Goal: Transaction & Acquisition: Purchase product/service

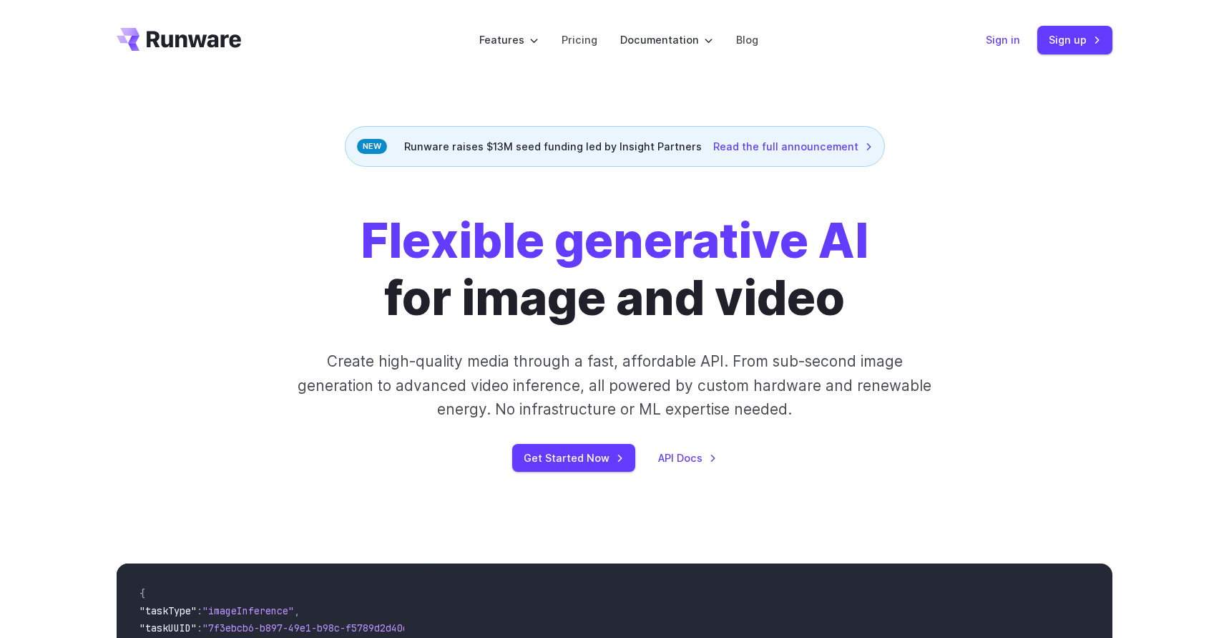
click at [1010, 42] on link "Sign in" at bounding box center [1003, 39] width 34 height 16
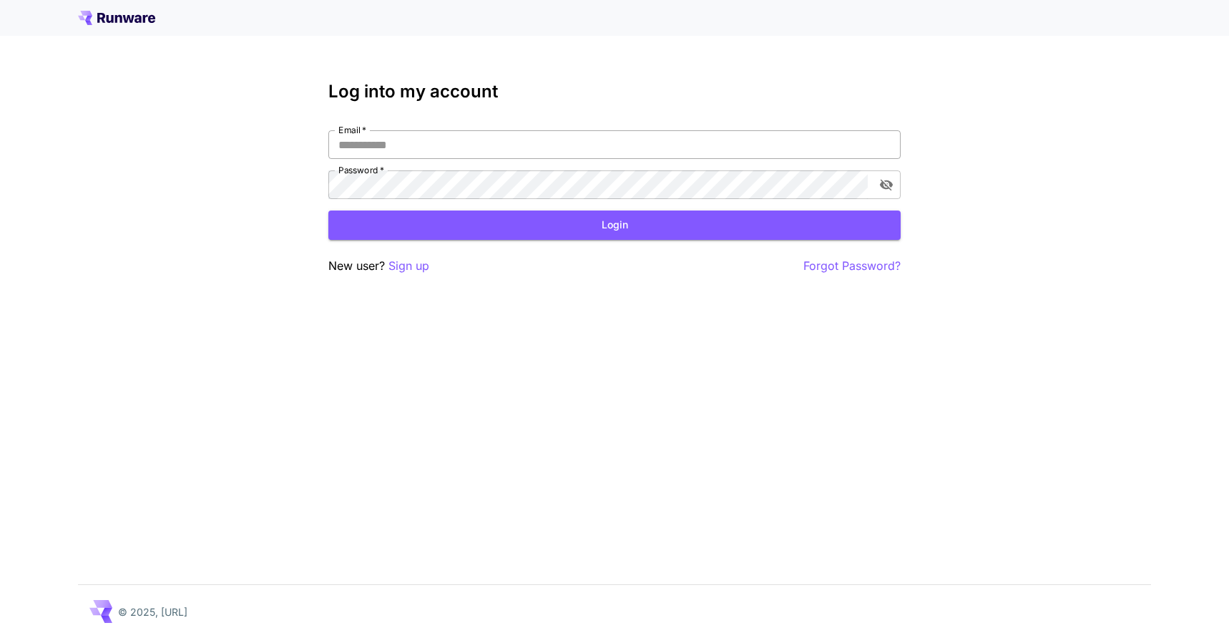
click at [613, 138] on input "Email   *" at bounding box center [614, 144] width 573 height 29
paste input "**********"
type input "**********"
click at [559, 226] on button "Login" at bounding box center [614, 224] width 573 height 29
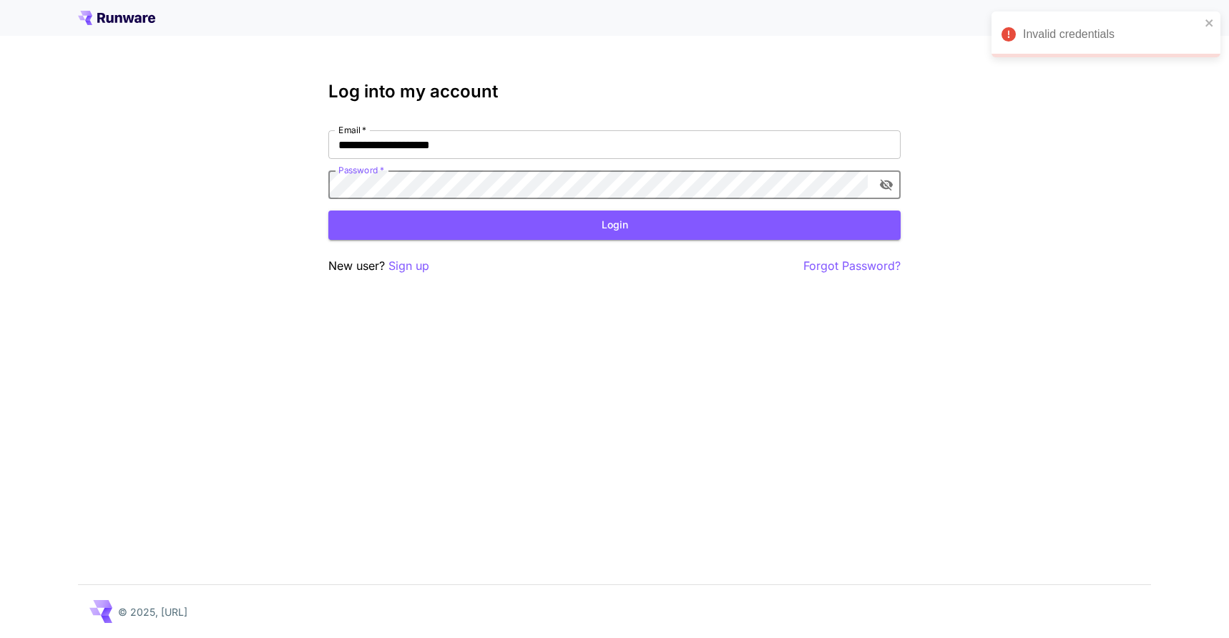
click at [239, 179] on div "**********" at bounding box center [614, 319] width 1229 height 638
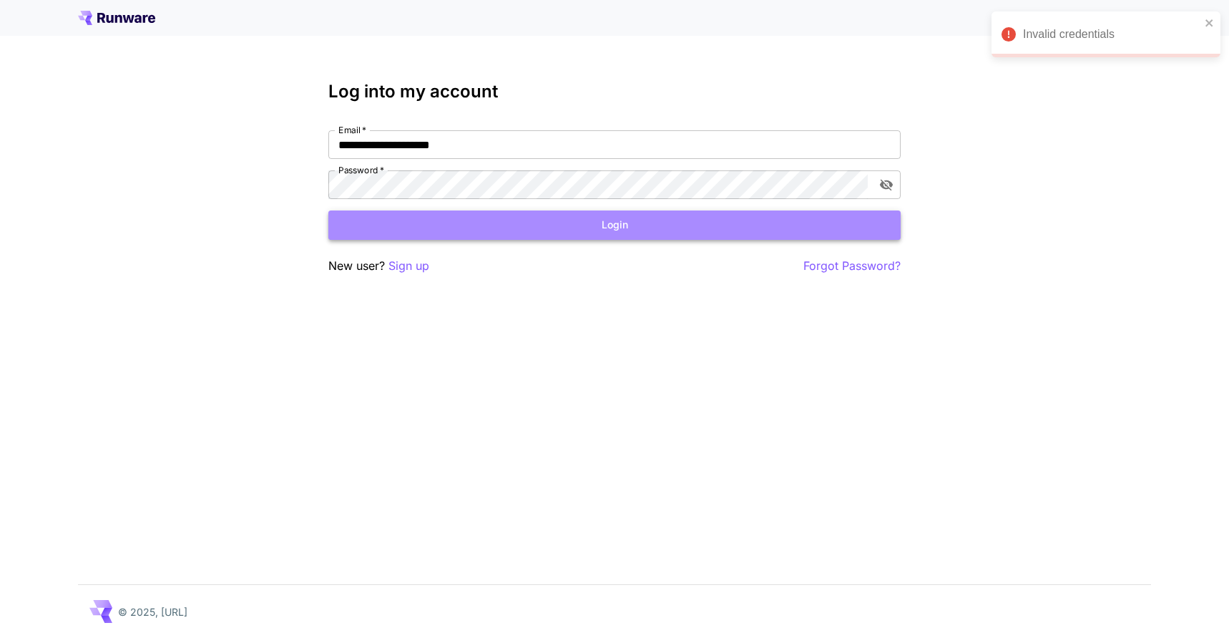
click at [394, 223] on button "Login" at bounding box center [614, 224] width 573 height 29
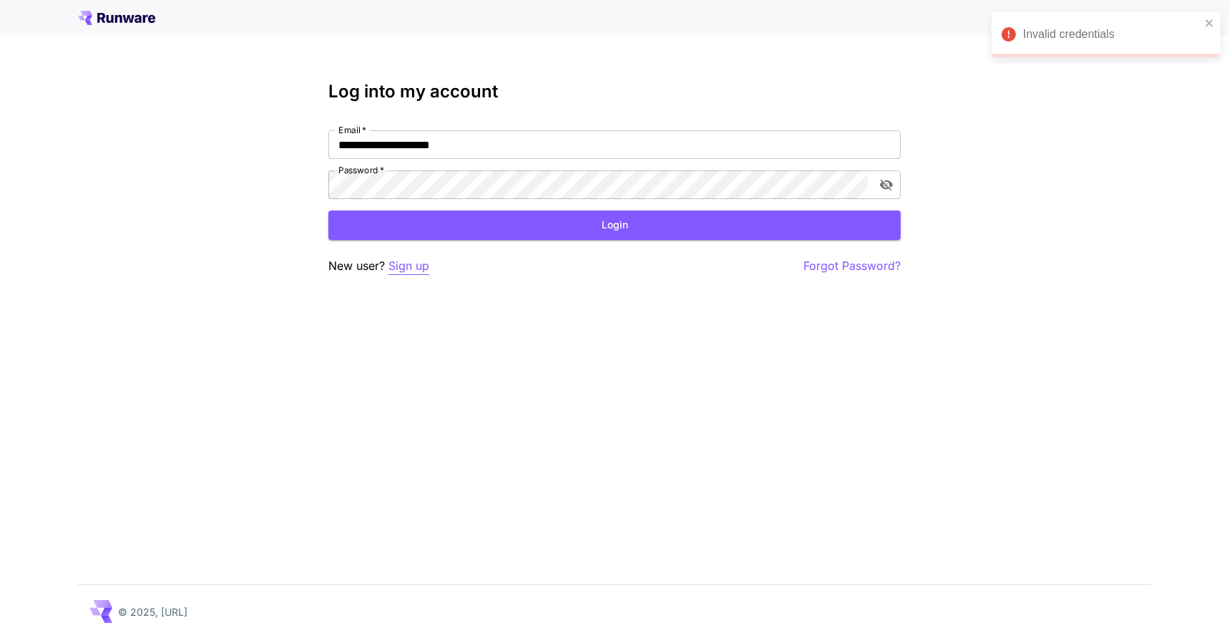
click at [408, 263] on p "Sign up" at bounding box center [409, 266] width 41 height 18
click at [397, 140] on input "Email   *" at bounding box center [614, 144] width 573 height 29
click at [132, 19] on icon at bounding box center [128, 19] width 11 height 8
click at [483, 154] on input "Email   *" at bounding box center [614, 144] width 573 height 29
type input "**********"
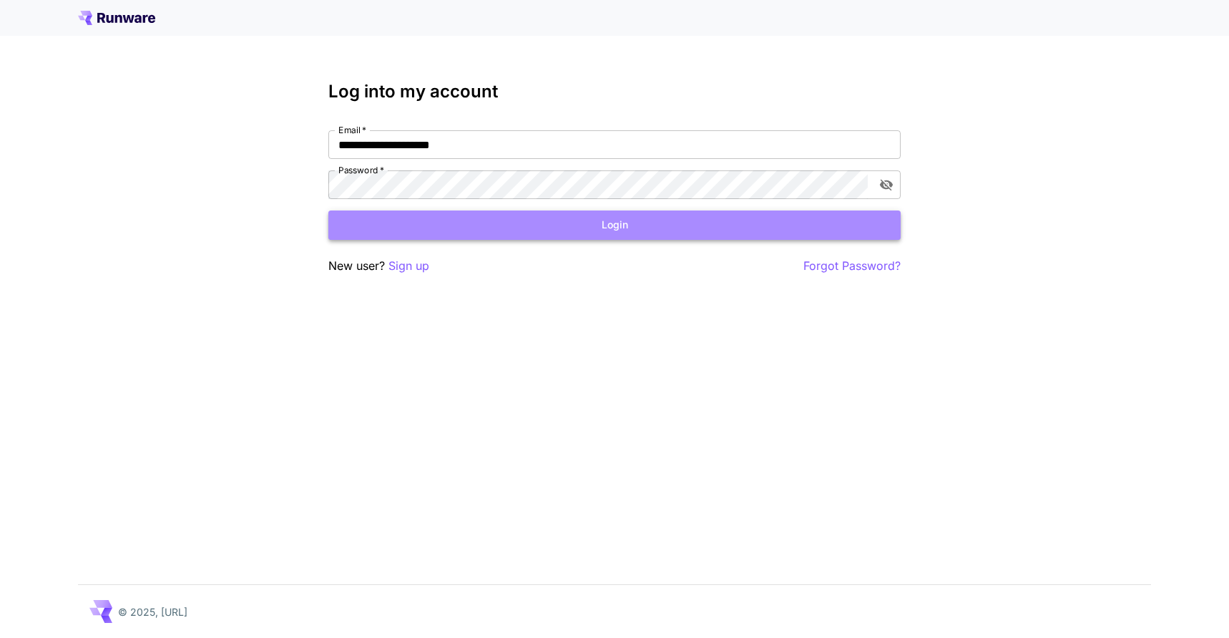
click at [464, 228] on button "Login" at bounding box center [614, 224] width 573 height 29
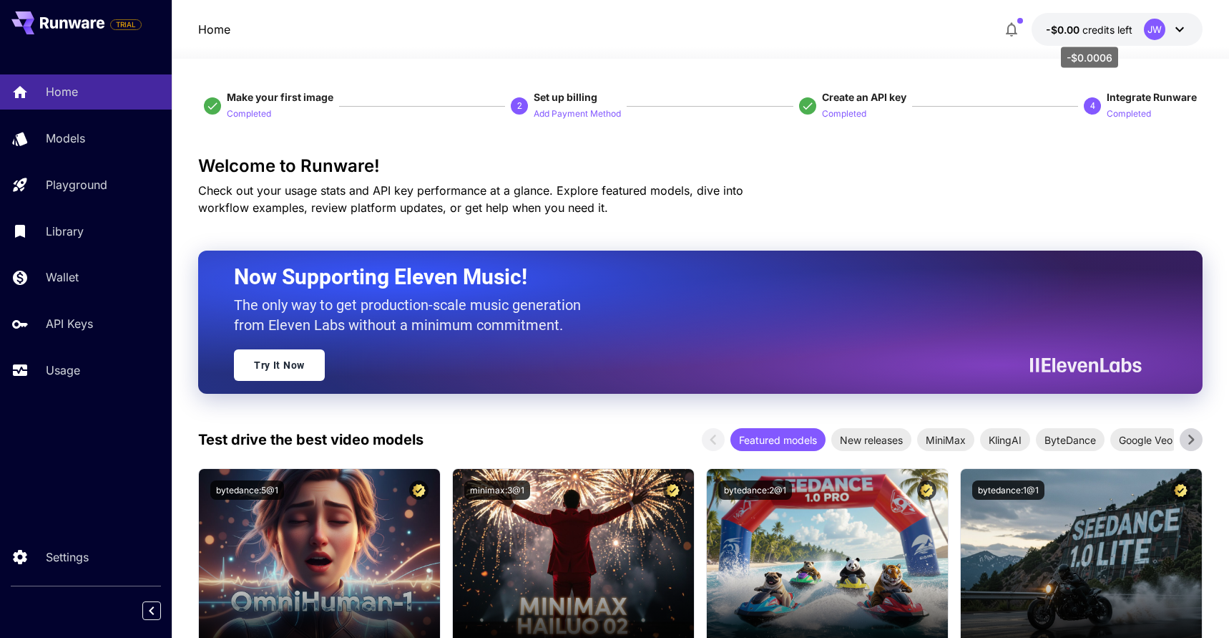
click at [1097, 29] on span "credits left" at bounding box center [1108, 30] width 50 height 12
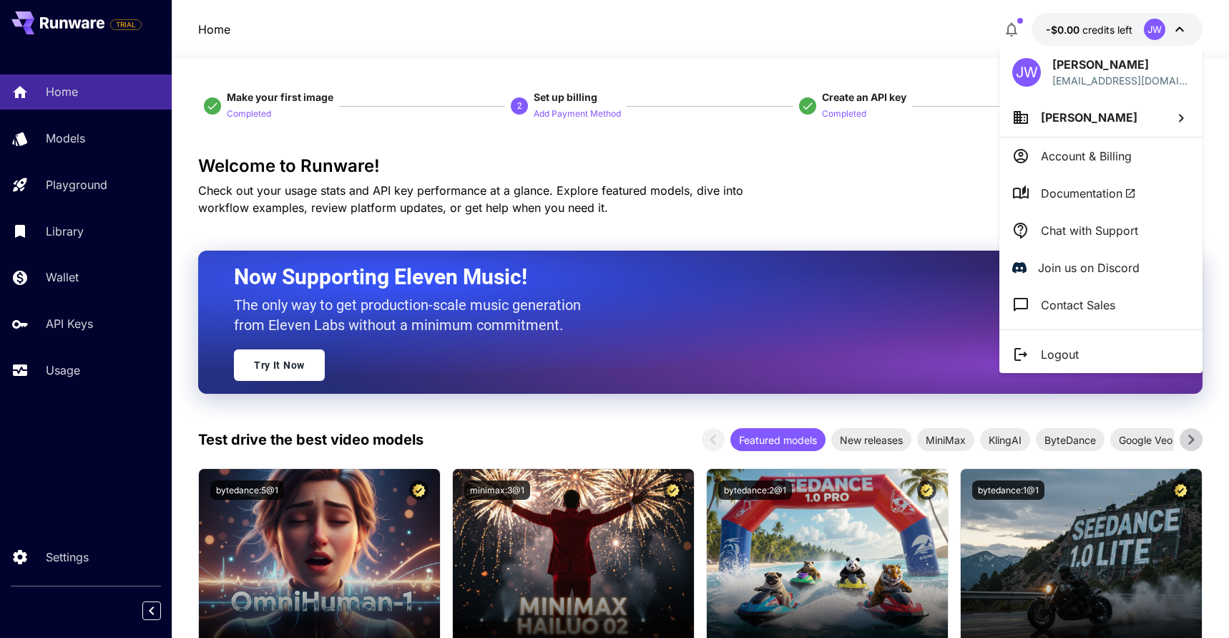
click at [118, 182] on div at bounding box center [614, 319] width 1229 height 638
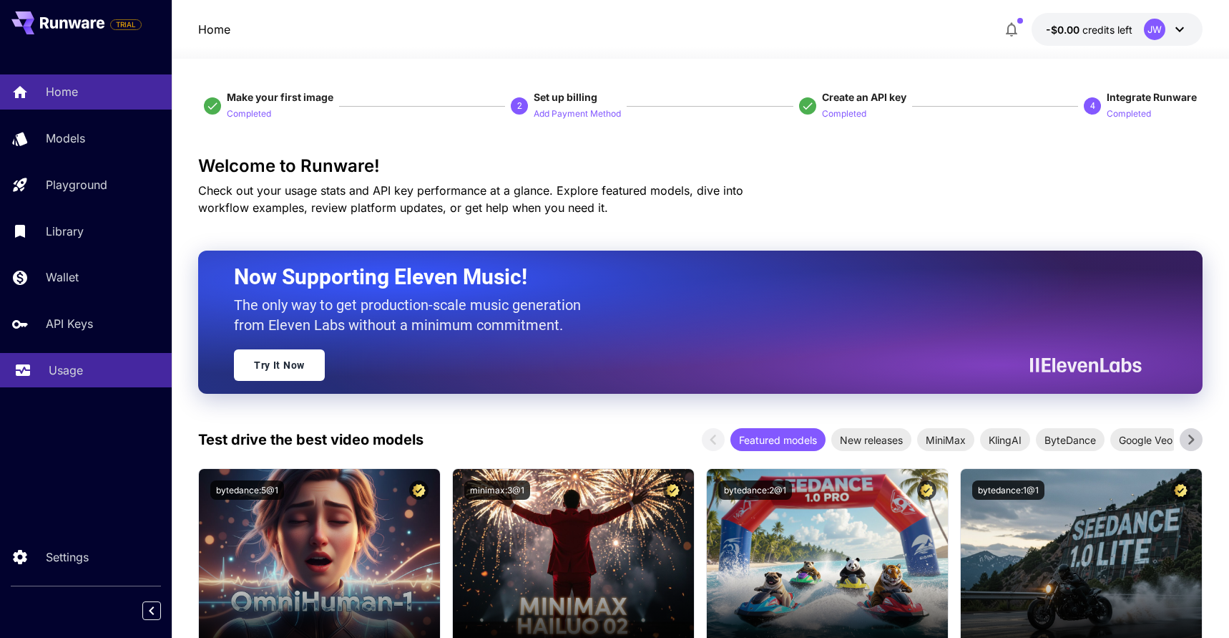
click at [67, 374] on p "Usage" at bounding box center [66, 369] width 34 height 17
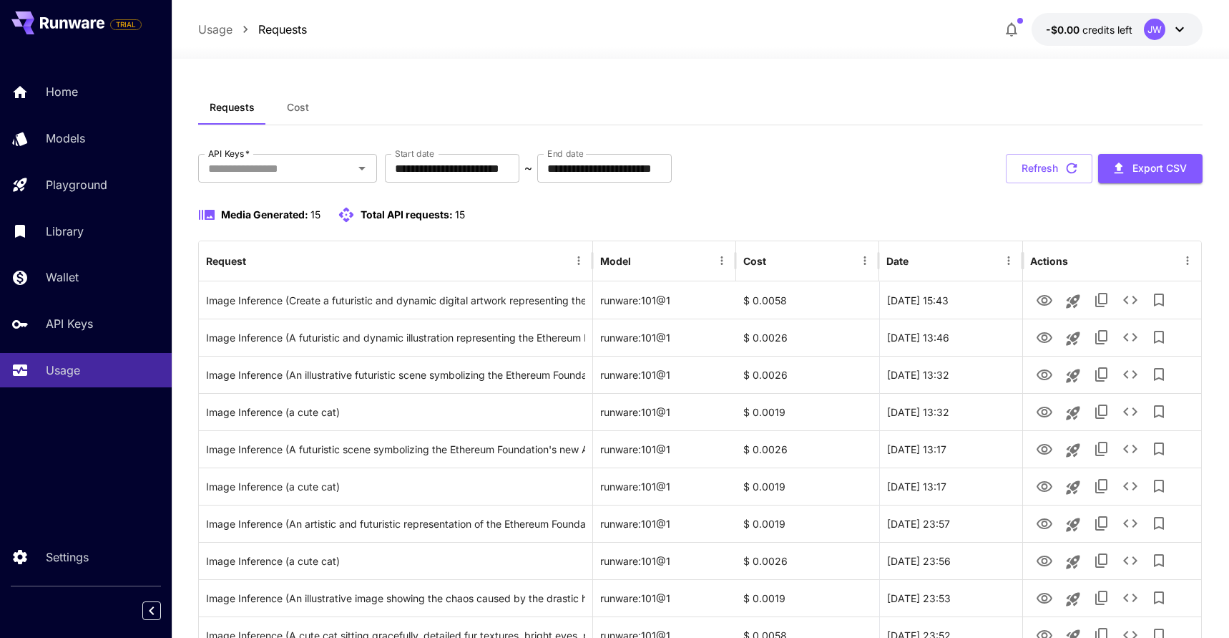
click at [1105, 31] on span "credits left" at bounding box center [1108, 30] width 50 height 12
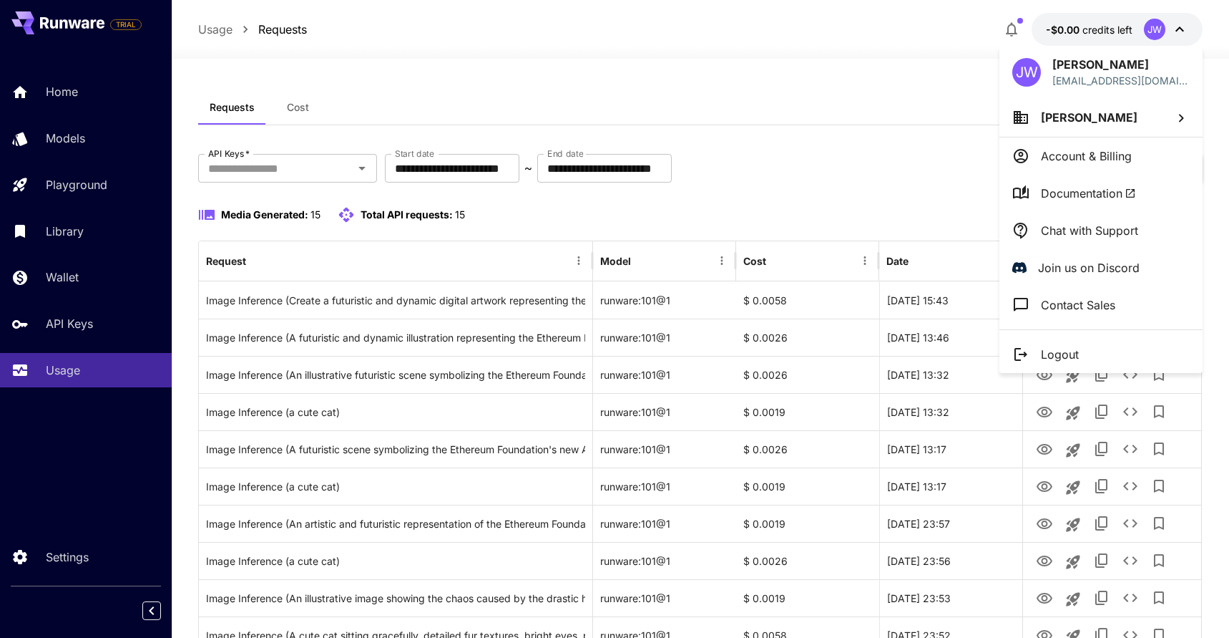
click at [1086, 152] on p "Account & Billing" at bounding box center [1086, 155] width 91 height 17
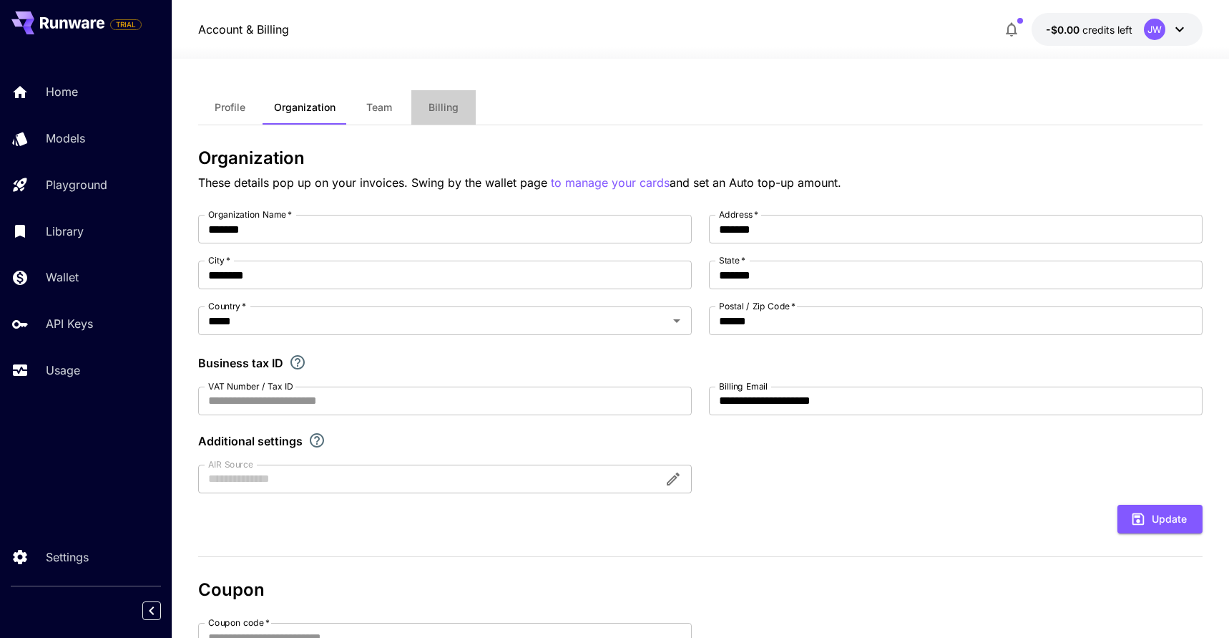
click at [446, 107] on span "Billing" at bounding box center [444, 107] width 30 height 13
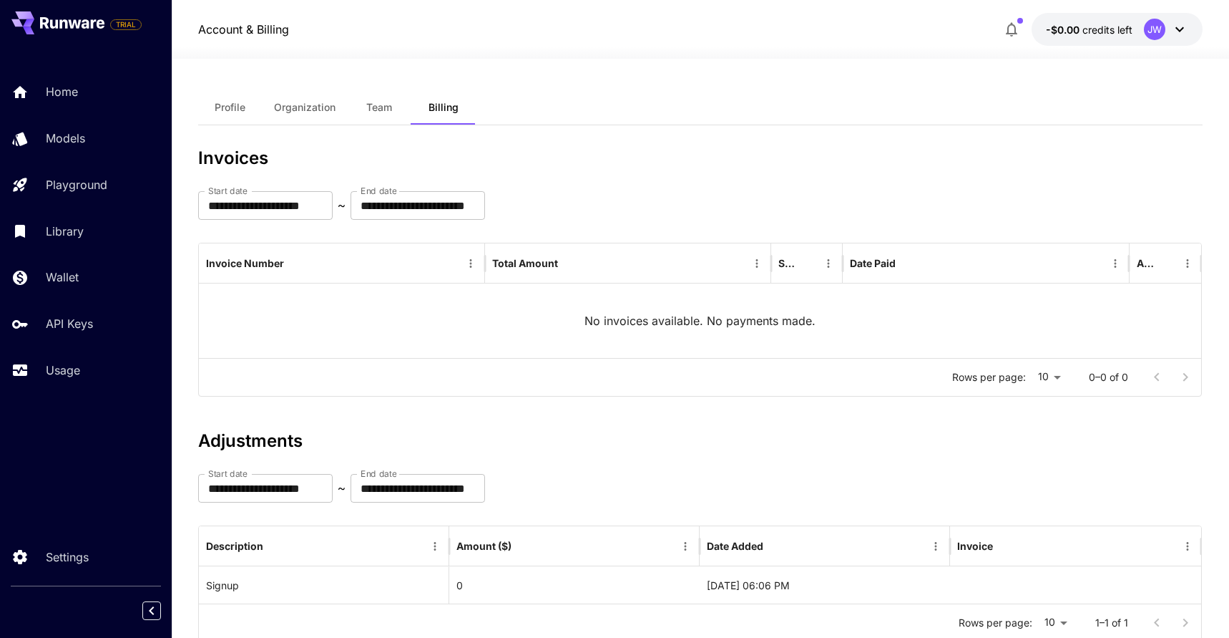
click at [236, 114] on button "Profile" at bounding box center [230, 107] width 64 height 34
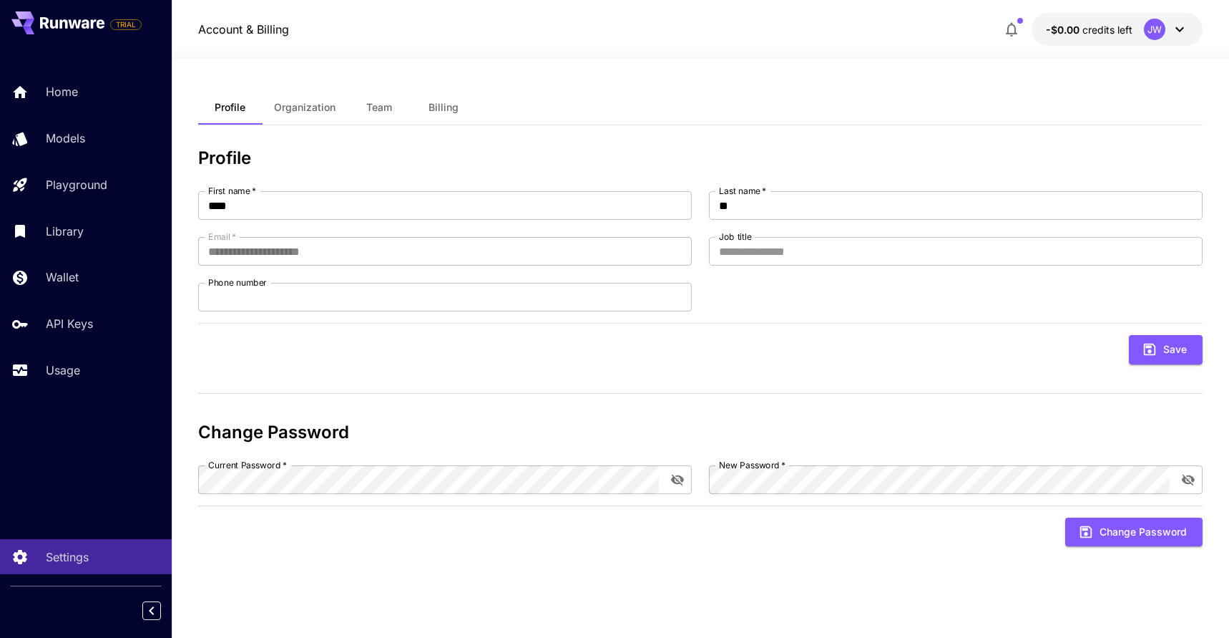
click at [308, 104] on span "Organization" at bounding box center [305, 107] width 62 height 13
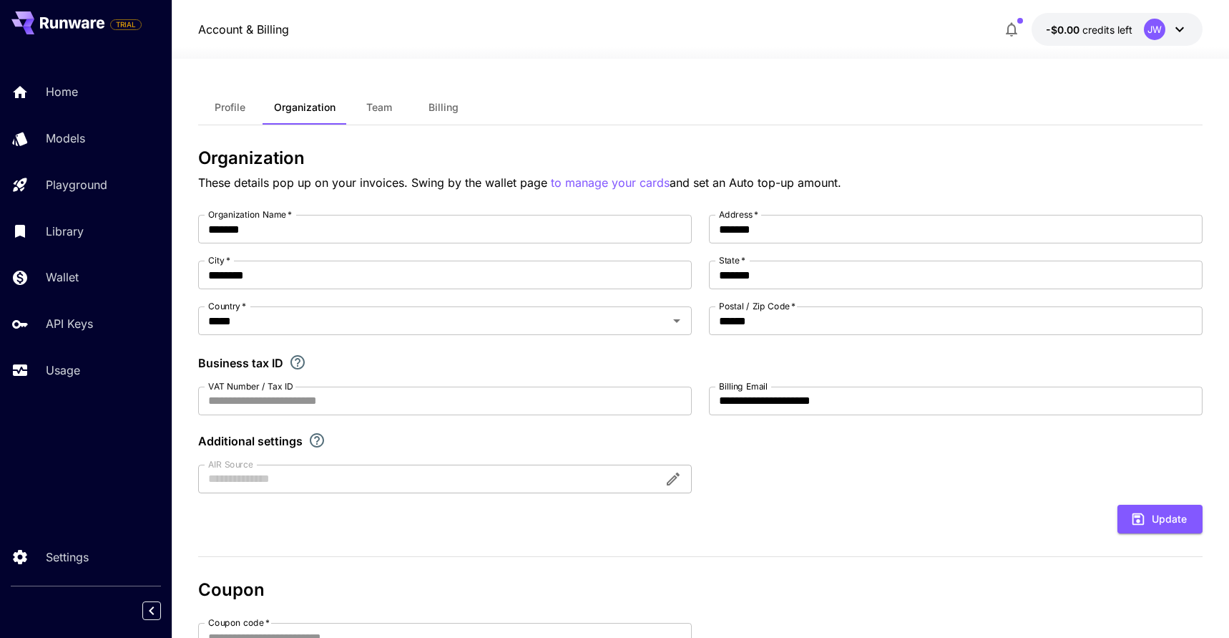
click at [379, 104] on span "Team" at bounding box center [379, 107] width 26 height 13
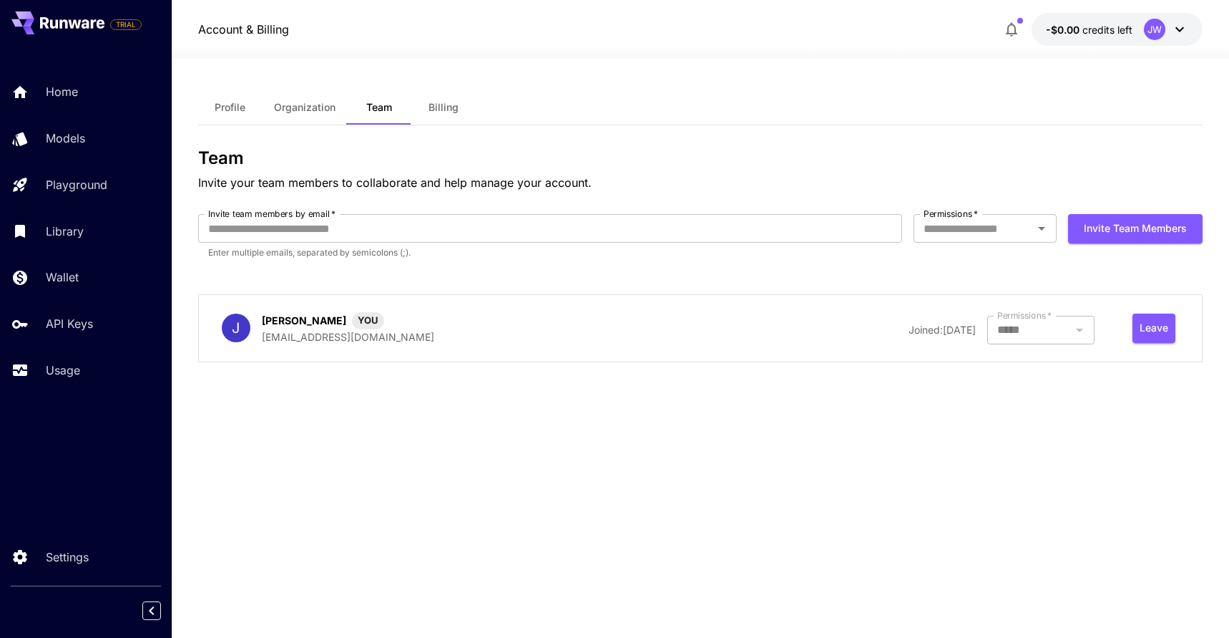
click at [434, 113] on span "Billing" at bounding box center [444, 107] width 30 height 13
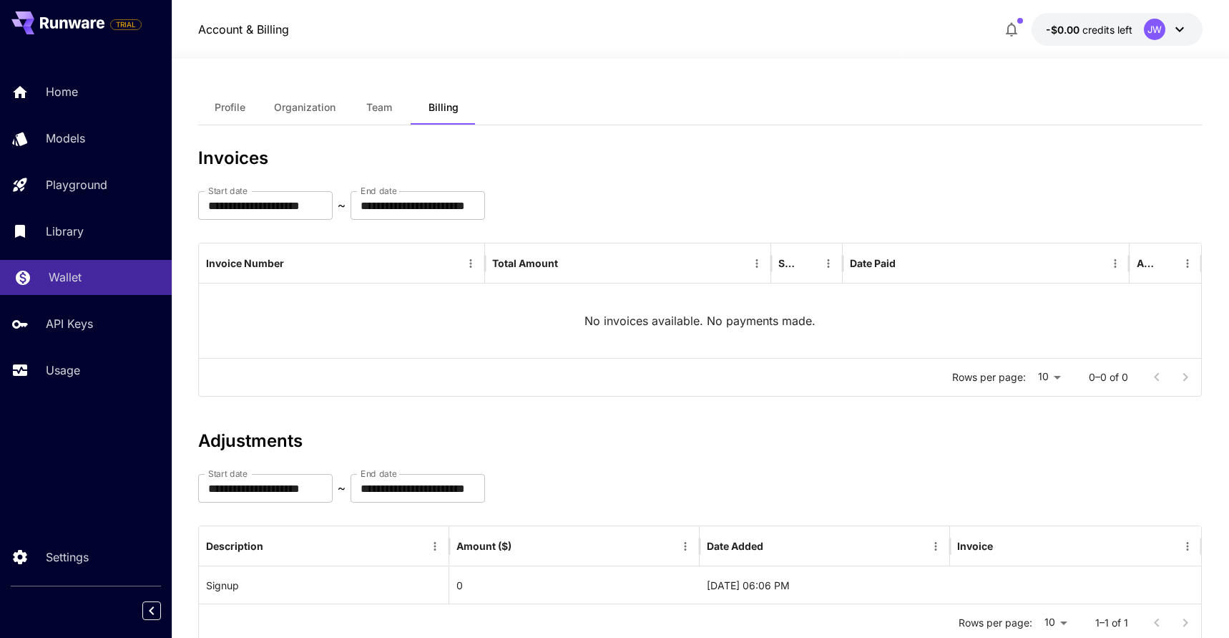
click at [92, 270] on div "Wallet" at bounding box center [105, 276] width 112 height 17
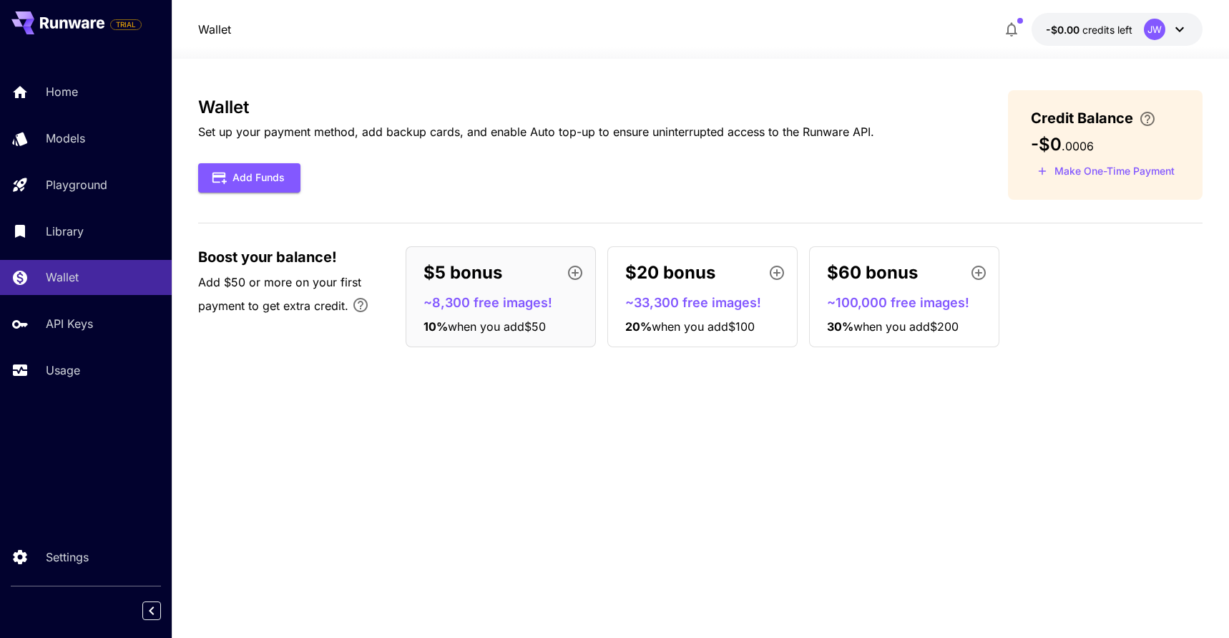
click at [583, 268] on icon "button" at bounding box center [575, 272] width 17 height 17
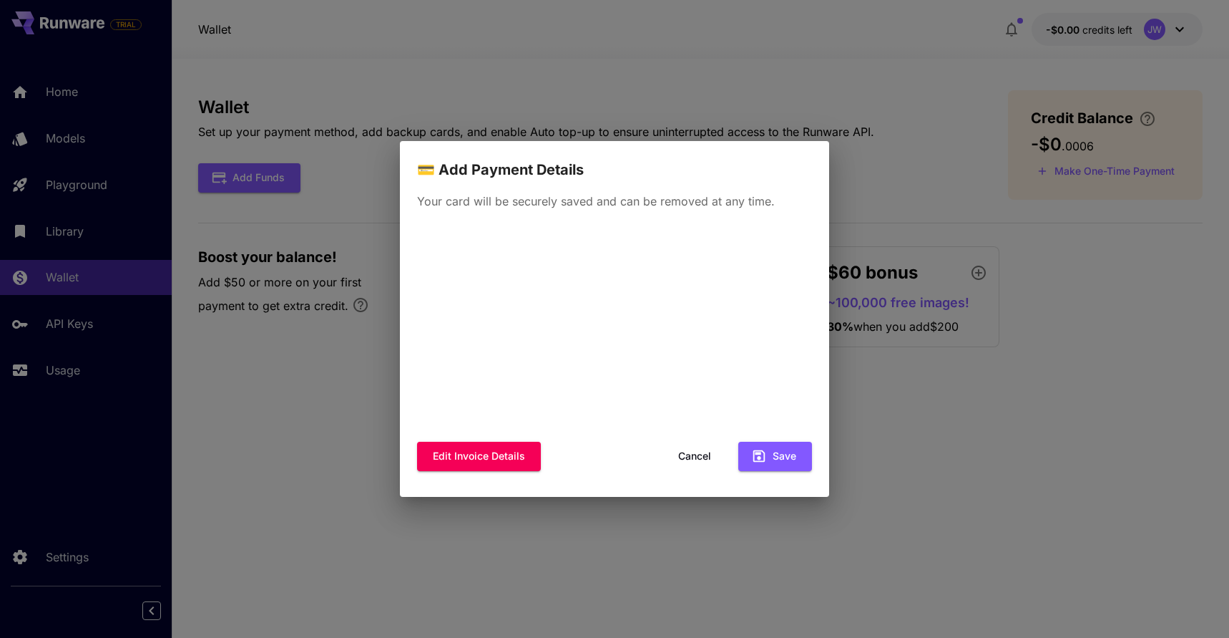
click at [863, 159] on div "💳 Add Payment Details Your card will be securely saved and can be removed at an…" at bounding box center [614, 319] width 1229 height 638
click at [693, 456] on button "Cancel" at bounding box center [695, 456] width 64 height 29
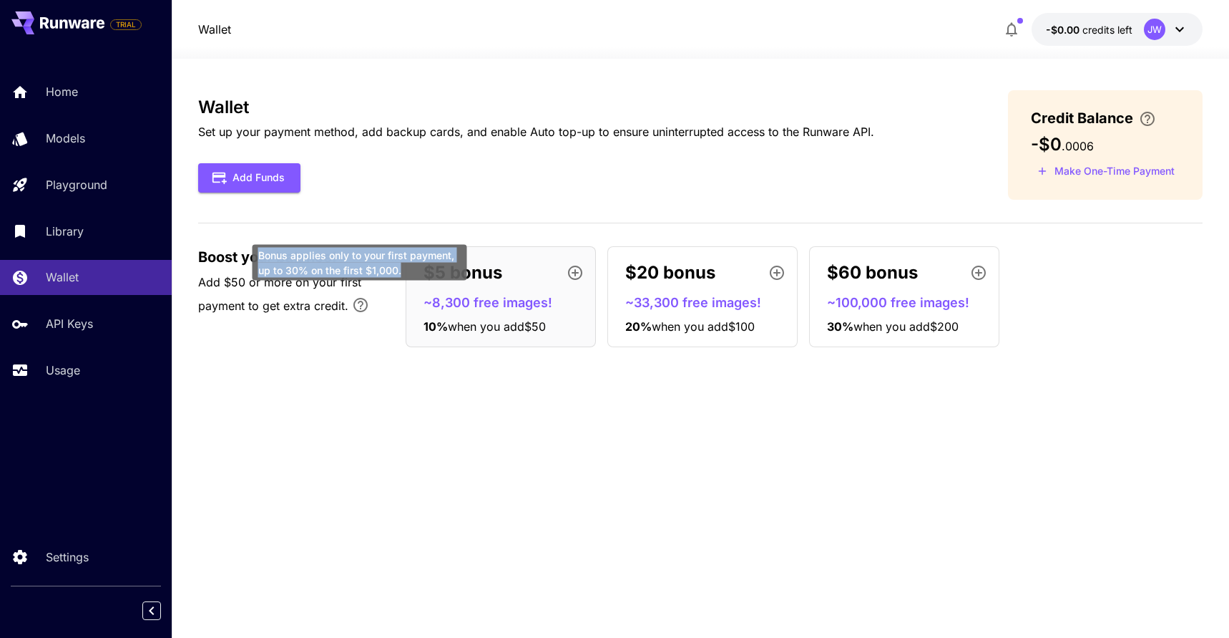
drag, startPoint x: 409, startPoint y: 268, endPoint x: 258, endPoint y: 253, distance: 151.1
click at [258, 253] on div "Bonus applies only to your first payment, up to 30% on the first $1,000." at bounding box center [360, 263] width 215 height 36
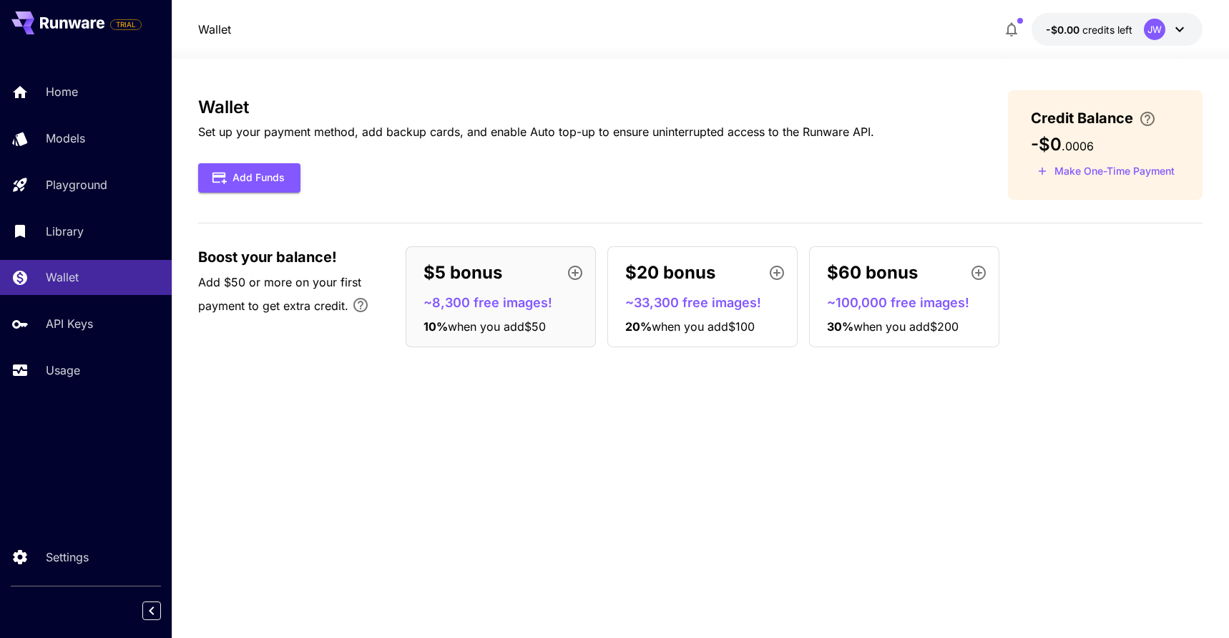
click at [249, 229] on div at bounding box center [249, 229] width 0 height 0
click at [341, 209] on div "Wallet Set up your payment method, add backup cards, and enable Auto top-up to …" at bounding box center [700, 224] width 1005 height 268
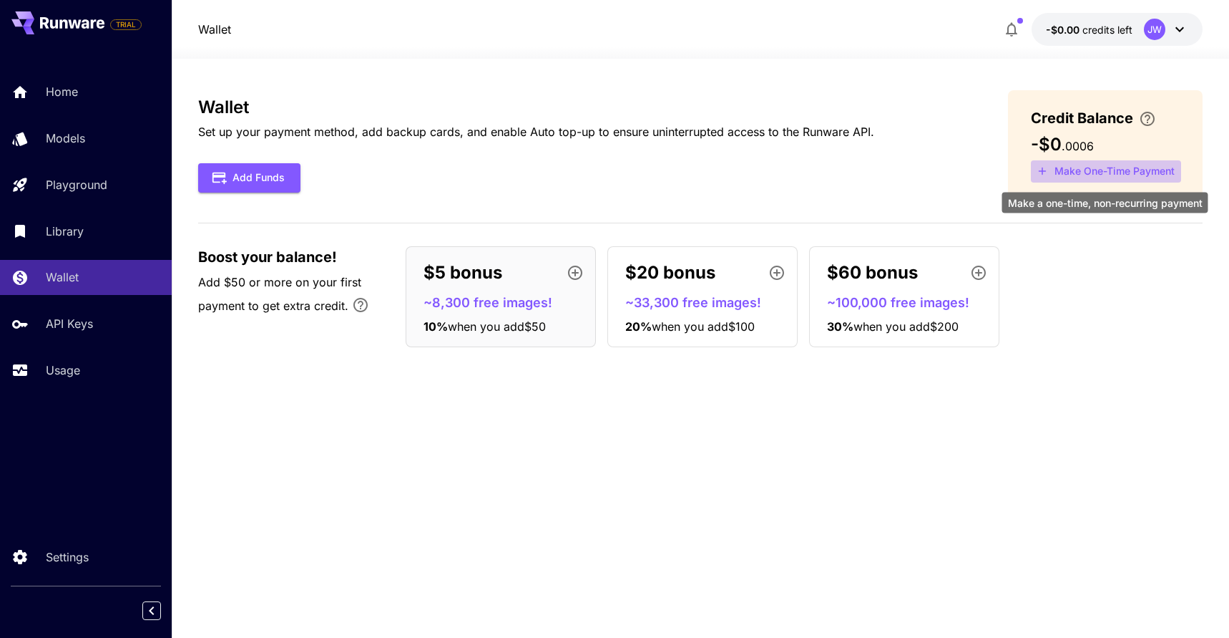
click at [1065, 164] on button "Make One-Time Payment" at bounding box center [1106, 171] width 150 height 22
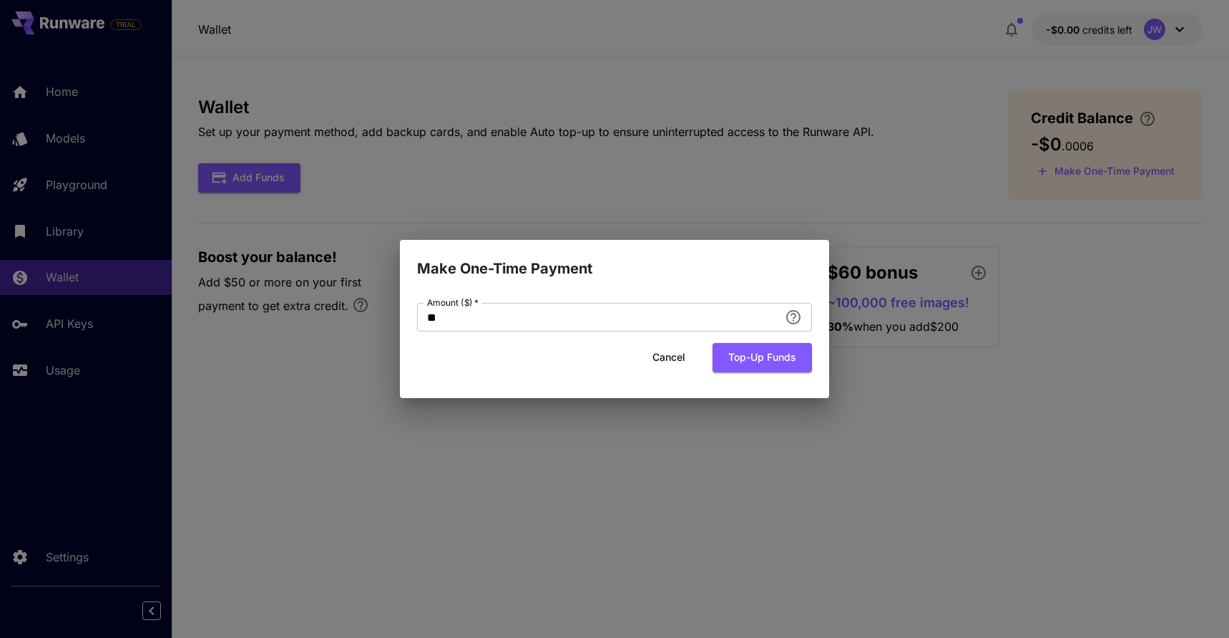
click at [638, 339] on form "Amount ($)   * ** Amount ($)   * Cancel Top-up funds" at bounding box center [614, 337] width 395 height 69
click at [613, 329] on input "**" at bounding box center [598, 317] width 362 height 29
click at [678, 356] on button "Cancel" at bounding box center [669, 357] width 64 height 29
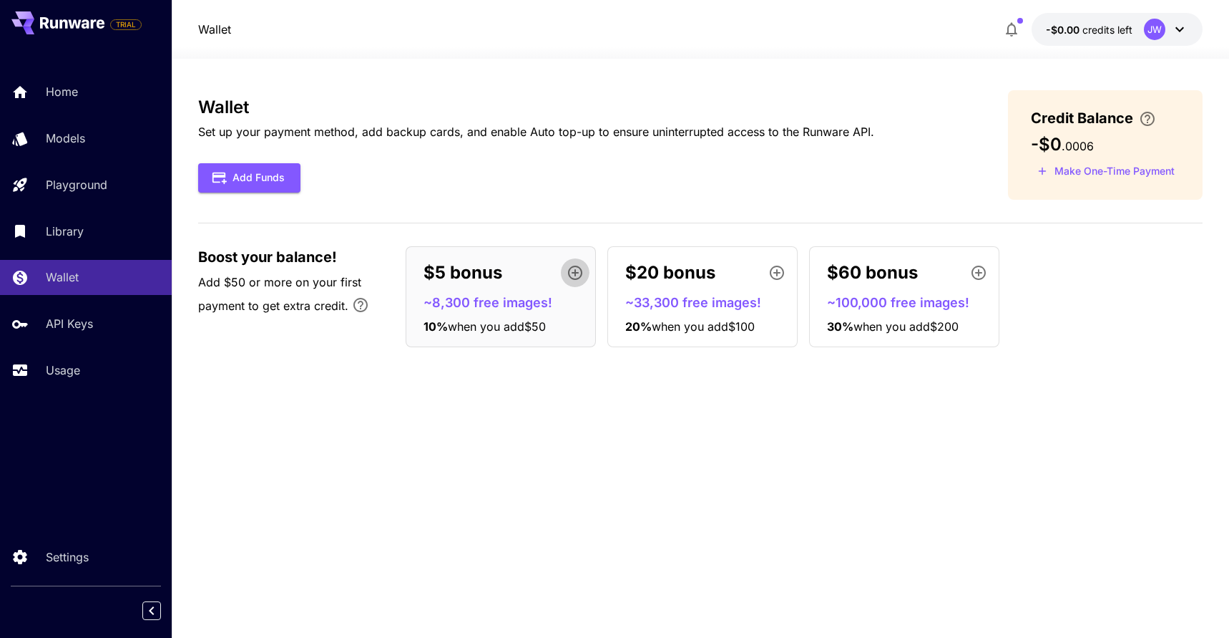
click at [578, 277] on icon "button" at bounding box center [575, 273] width 14 height 14
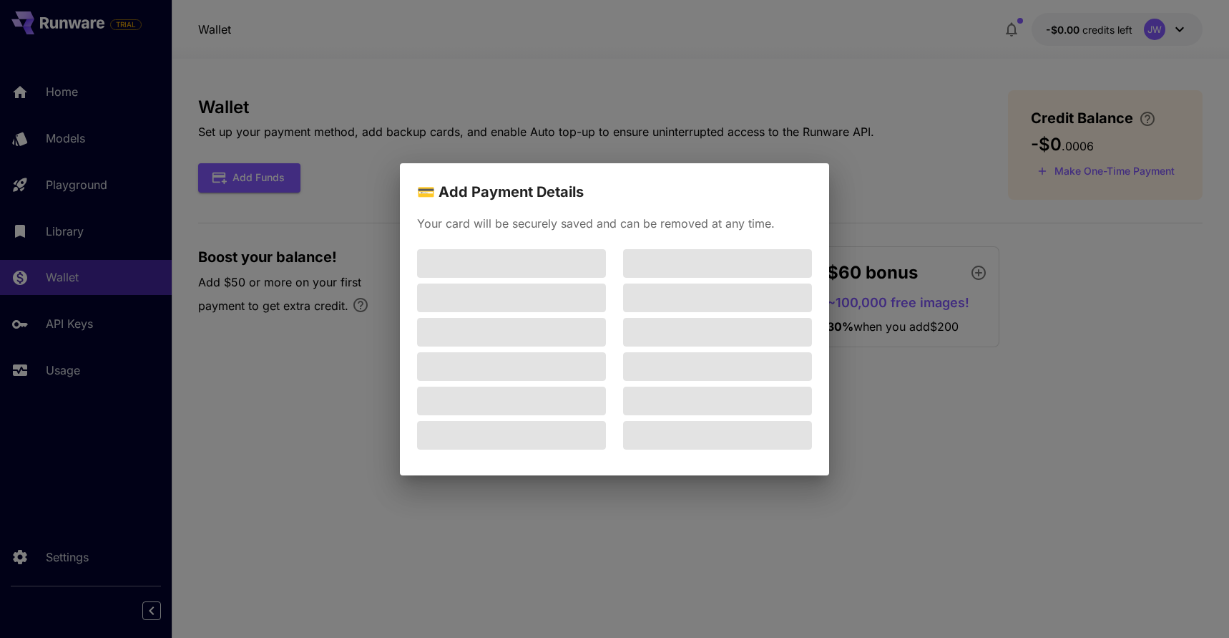
click at [573, 140] on div "💳 Add Payment Details Your card will be securely saved and can be removed at an…" at bounding box center [614, 319] width 1229 height 638
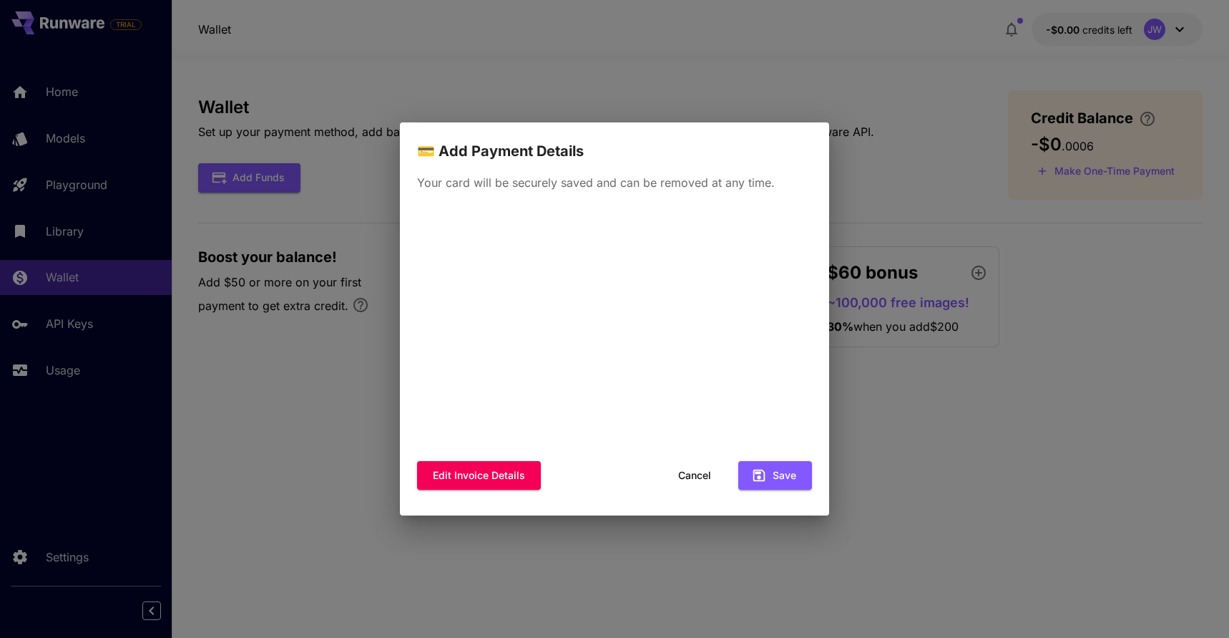
click at [631, 104] on div "💳 Add Payment Details Your card will be securely saved and can be removed at an…" at bounding box center [614, 319] width 1229 height 638
click at [692, 484] on button "Cancel" at bounding box center [695, 475] width 64 height 29
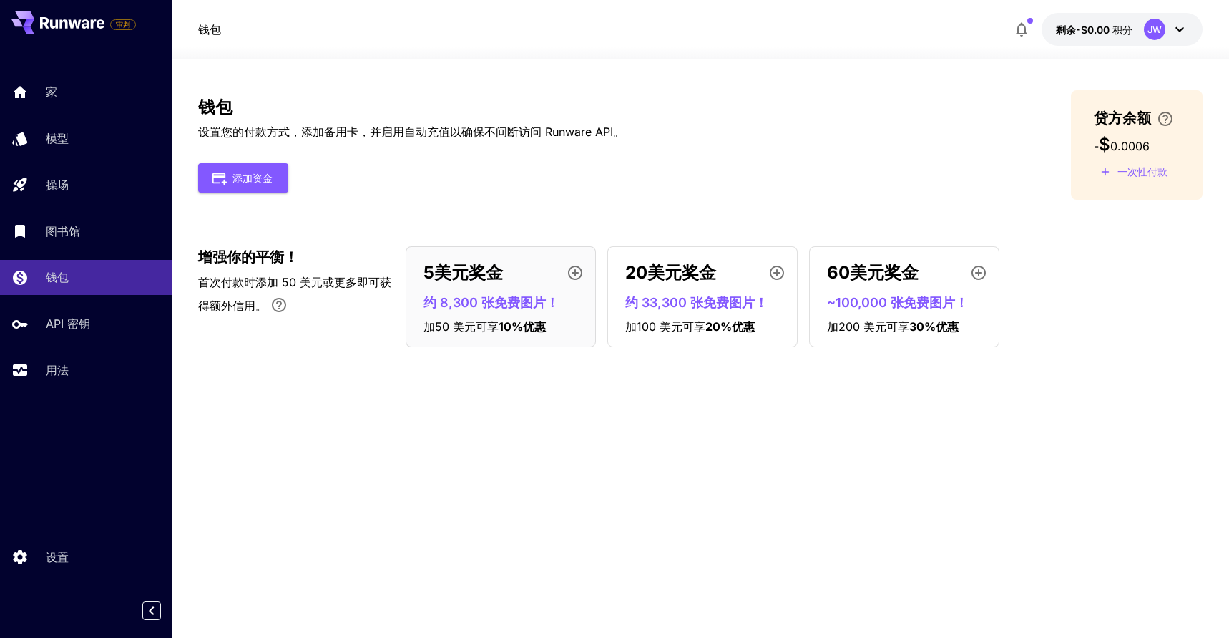
click at [1144, 173] on font "一次性付款" at bounding box center [1143, 171] width 50 height 12
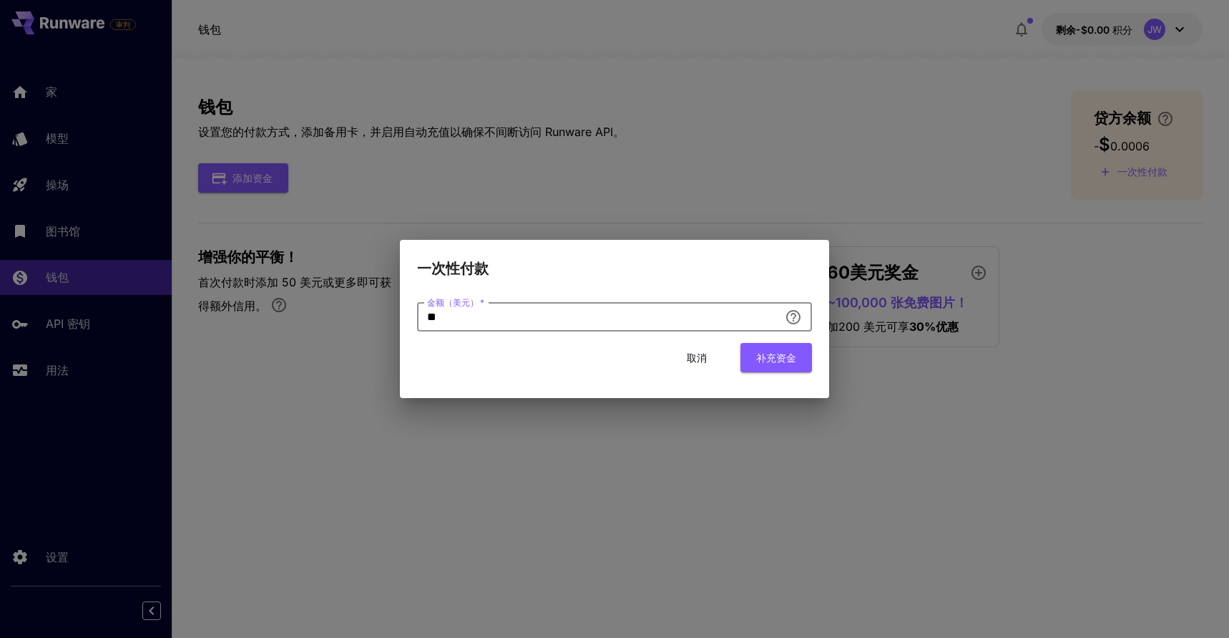
drag, startPoint x: 579, startPoint y: 326, endPoint x: 316, endPoint y: 323, distance: 263.4
click at [316, 323] on div "一次性付款 金额（美元）   * ** 金额（美元）   * 取消 补充资金" at bounding box center [614, 319] width 1229 height 638
type input "*"
click at [795, 356] on font "补充资金" at bounding box center [776, 357] width 40 height 12
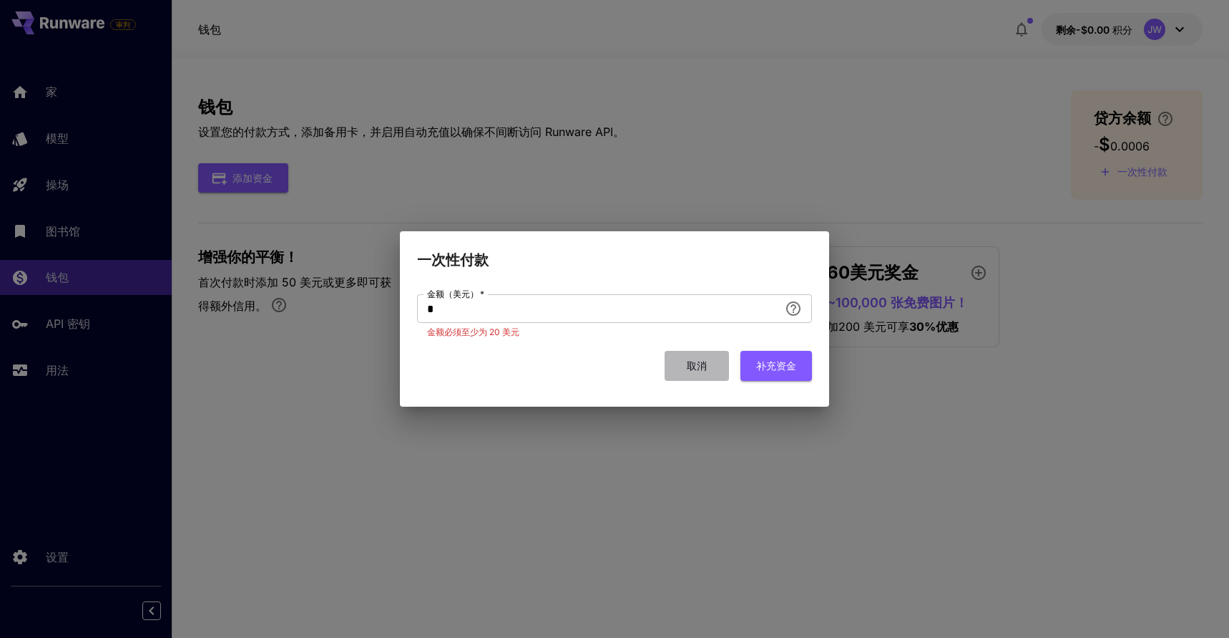
click at [704, 364] on font "取消" at bounding box center [697, 365] width 20 height 12
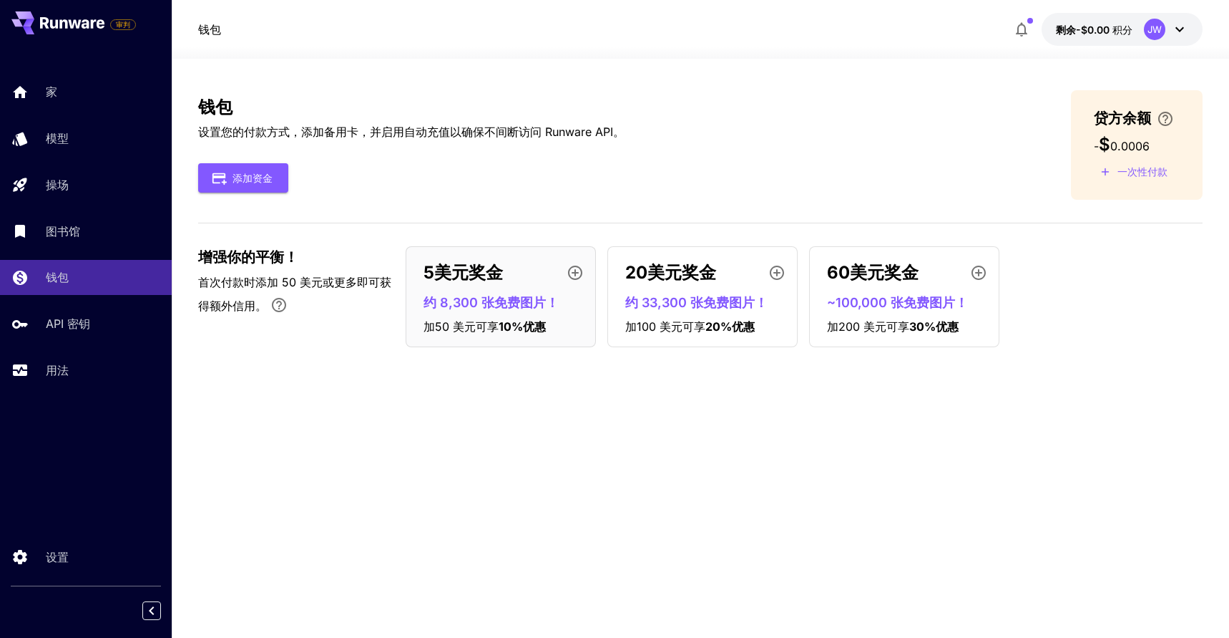
click at [1112, 19] on button "剩余-$0.00 积分 JW" at bounding box center [1122, 29] width 161 height 33
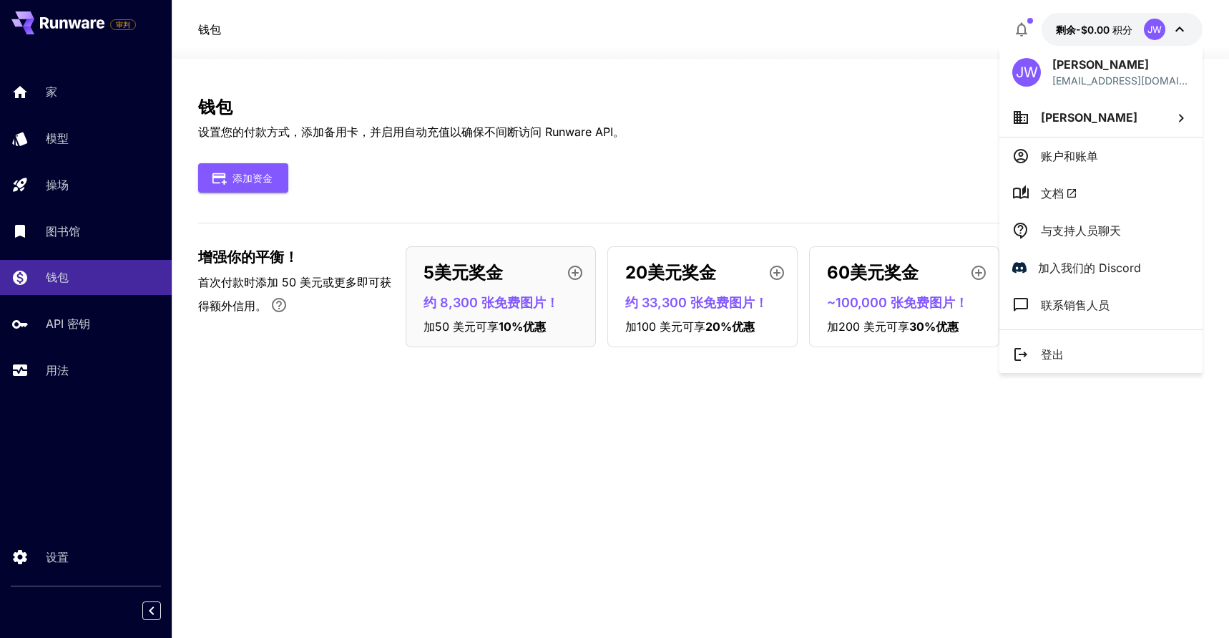
click at [897, 127] on div at bounding box center [614, 319] width 1229 height 638
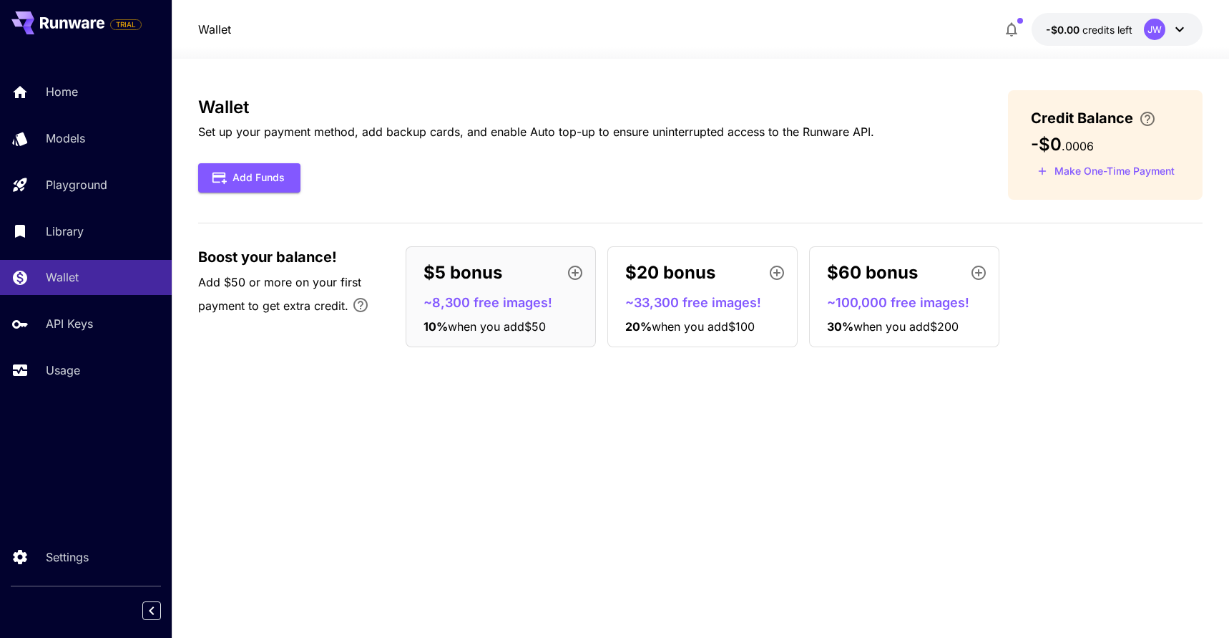
click at [734, 166] on div "Add Funds" at bounding box center [536, 177] width 676 height 29
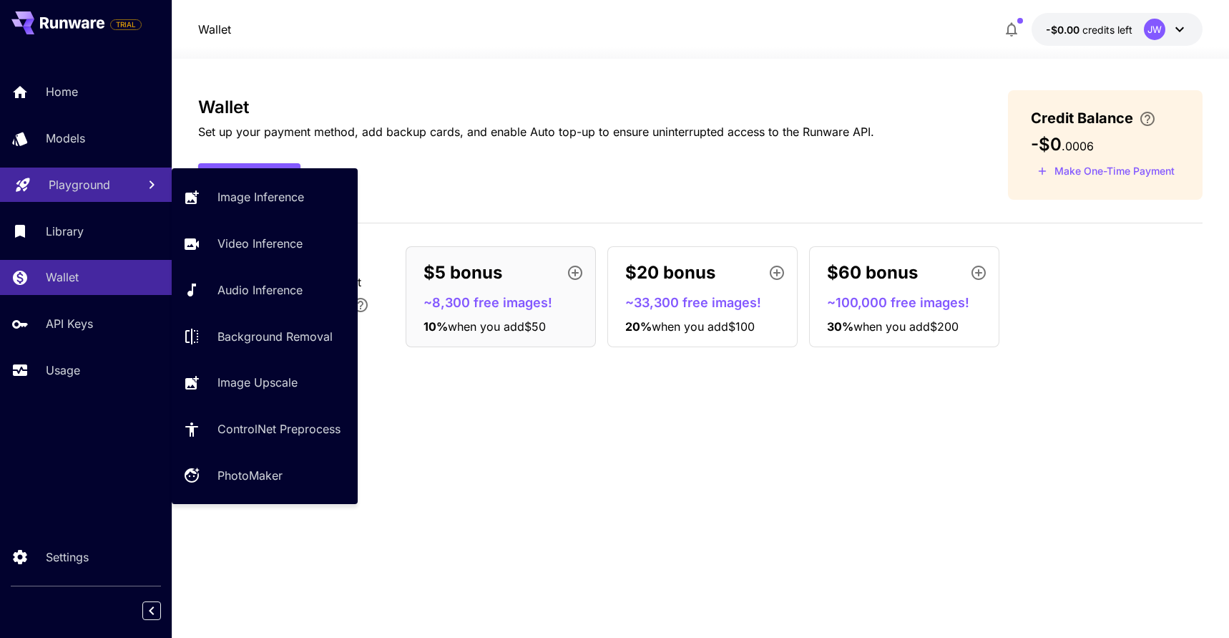
click at [98, 181] on p "Playground" at bounding box center [80, 184] width 62 height 17
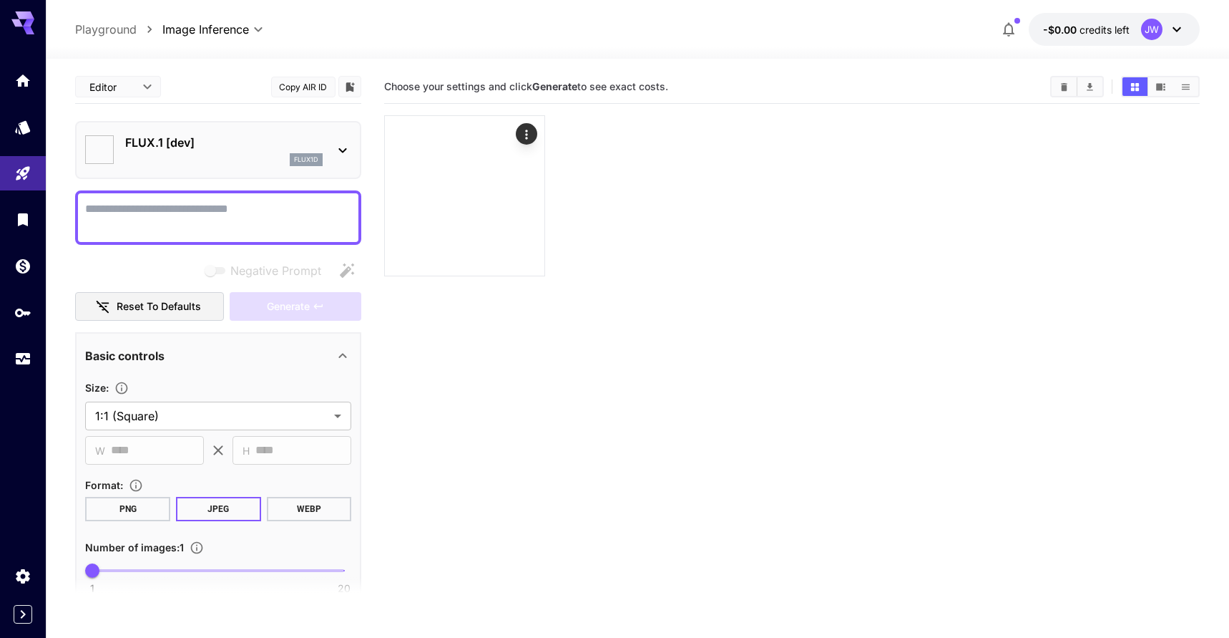
type input "**********"
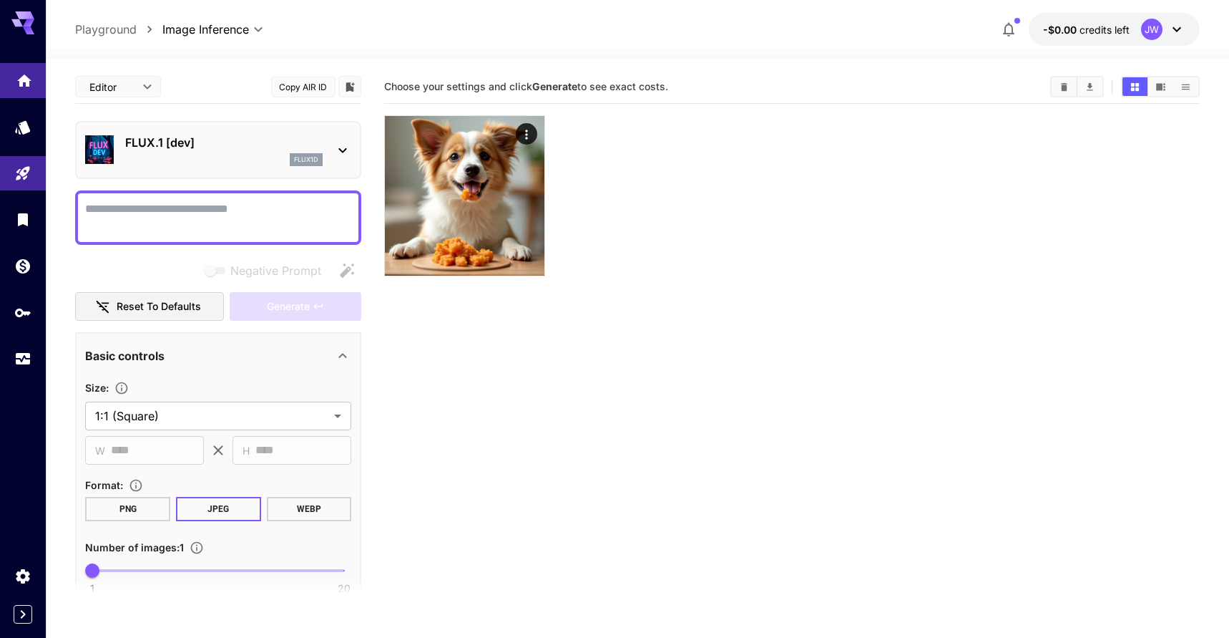
click at [27, 80] on icon "Home" at bounding box center [24, 76] width 14 height 12
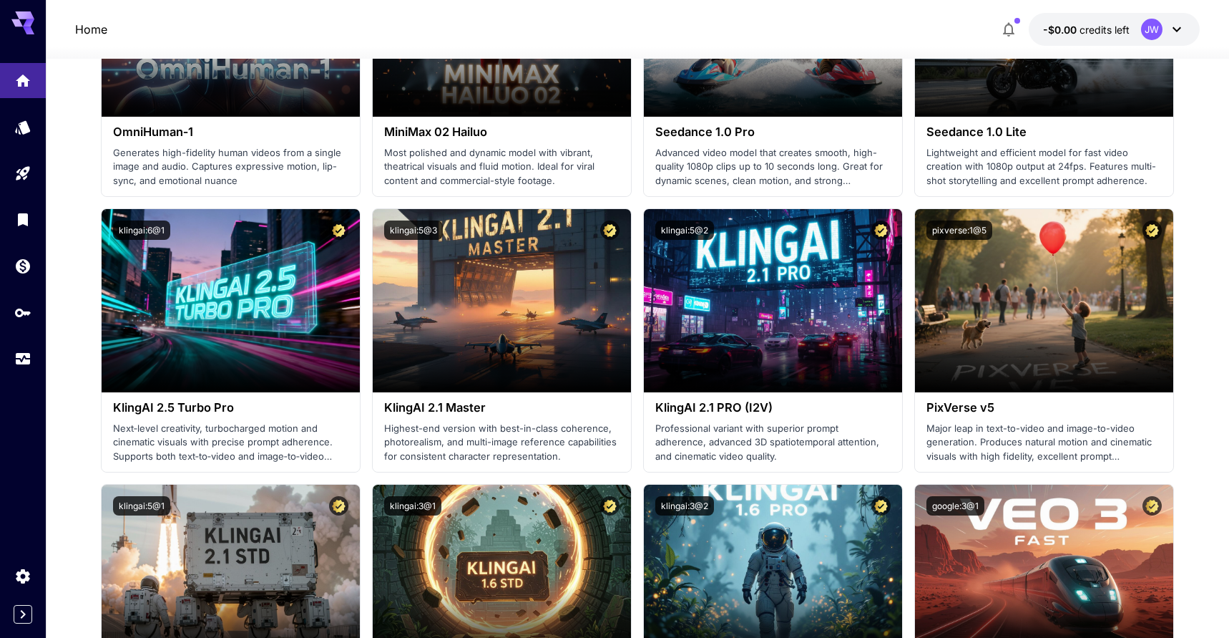
scroll to position [630, 0]
